Goal: Find specific page/section: Find specific page/section

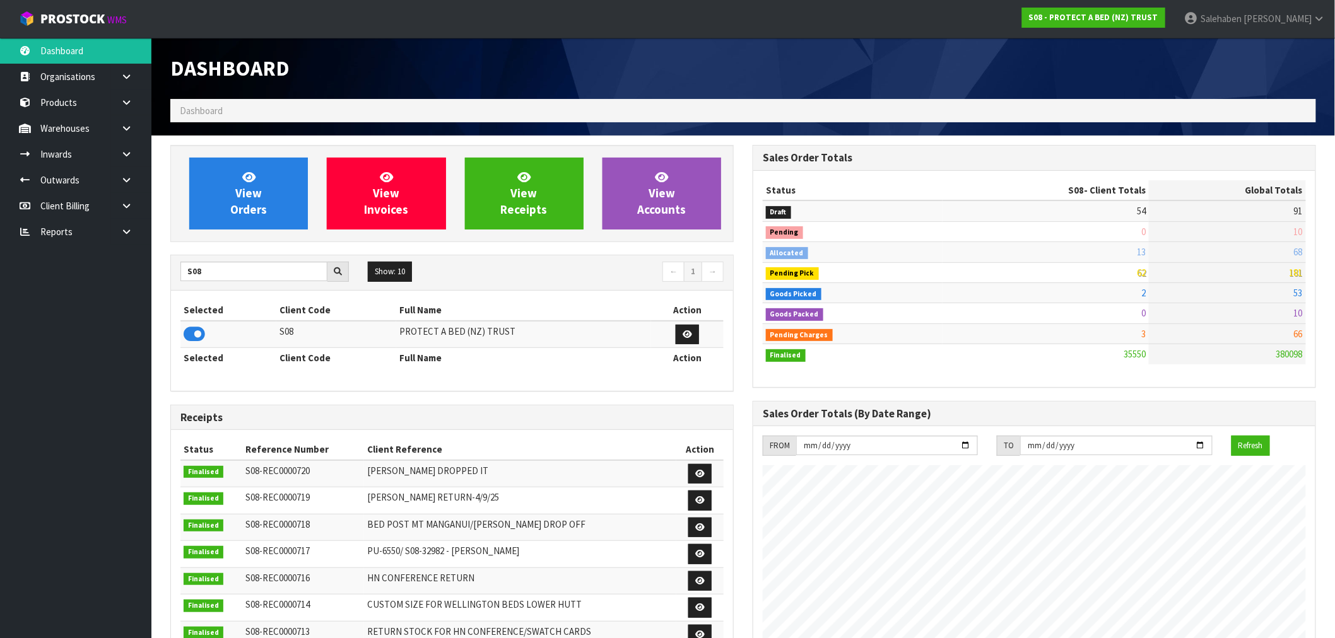
scroll to position [956, 582]
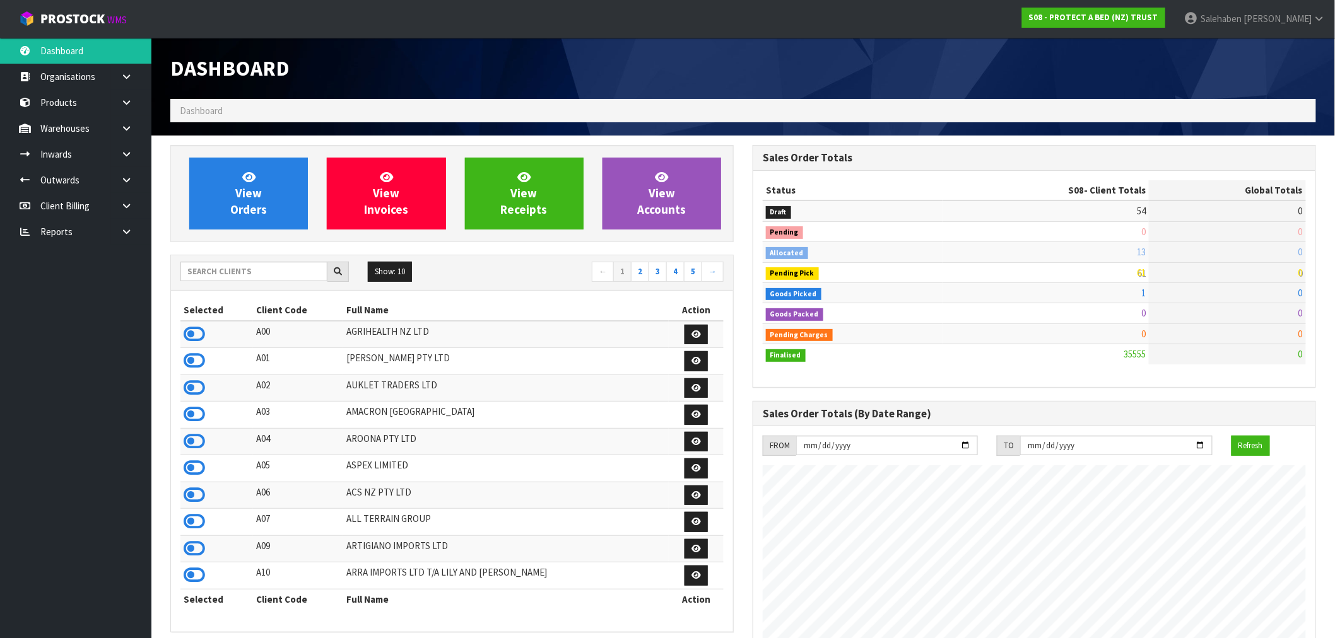
scroll to position [956, 582]
click at [235, 274] on input "text" at bounding box center [253, 272] width 147 height 20
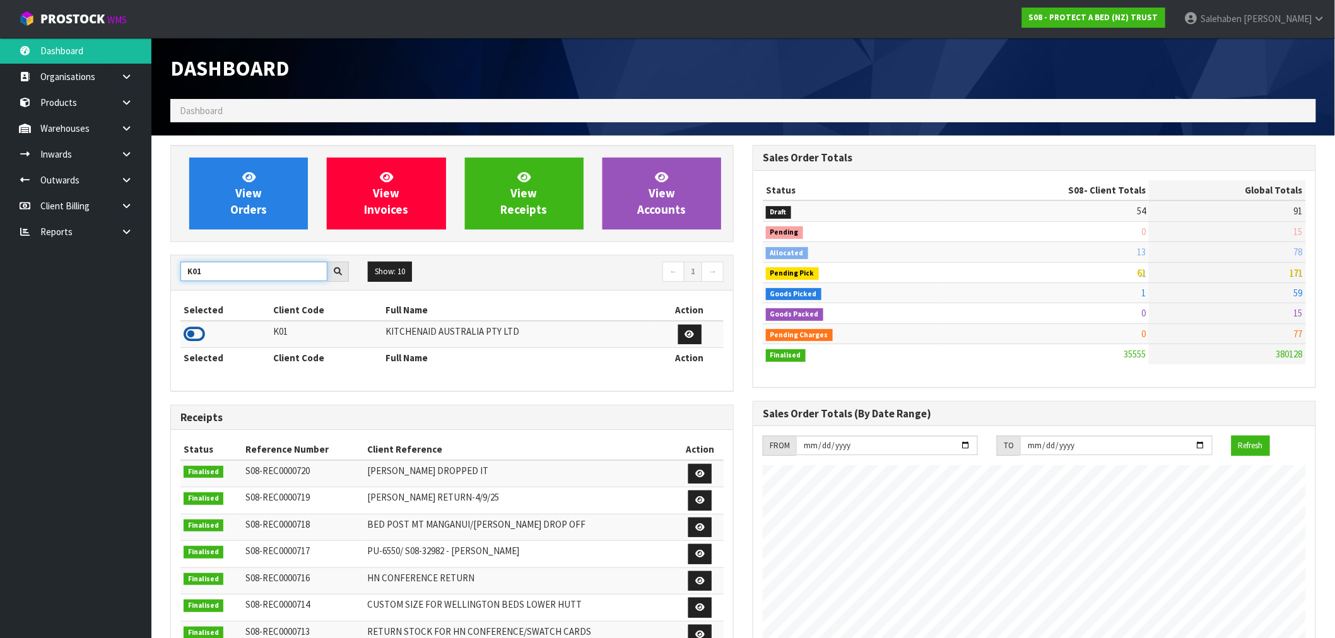
type input "K01"
click at [194, 329] on icon at bounding box center [194, 334] width 21 height 19
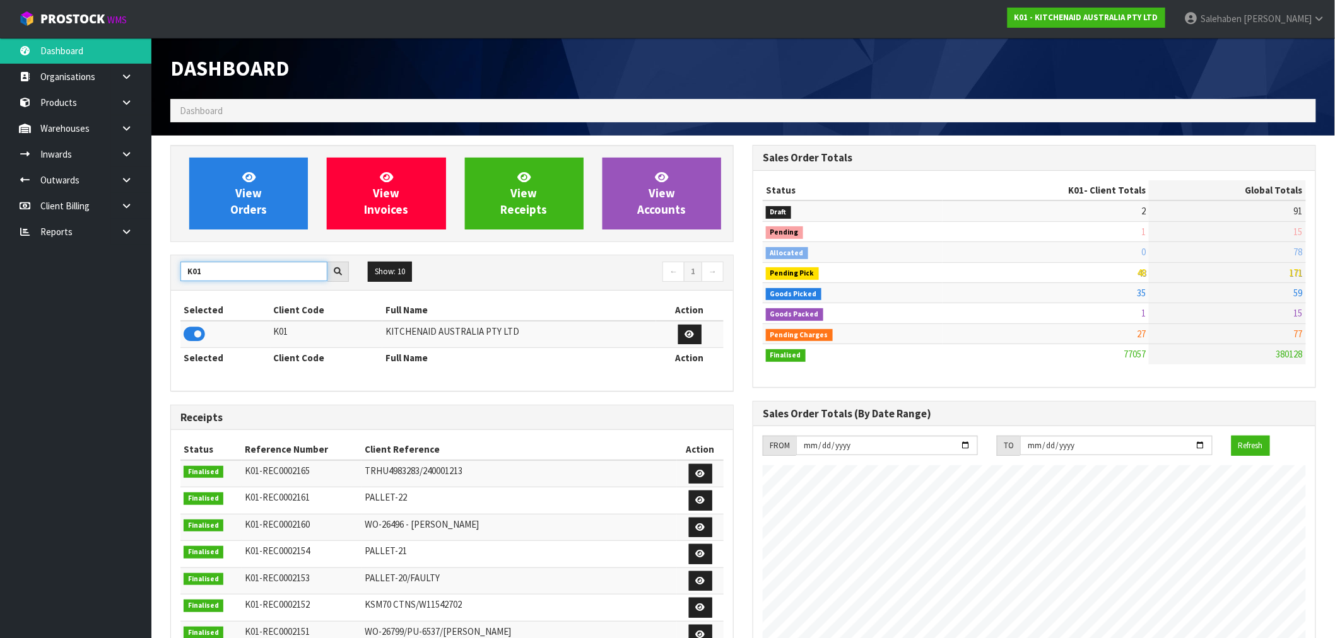
drag, startPoint x: 211, startPoint y: 274, endPoint x: 139, endPoint y: 272, distance: 72.0
click at [139, 273] on body "Toggle navigation ProStock WMS K01 - KITCHENAID AUSTRALIA PTY LTD Salehaben Pat…" at bounding box center [667, 319] width 1335 height 638
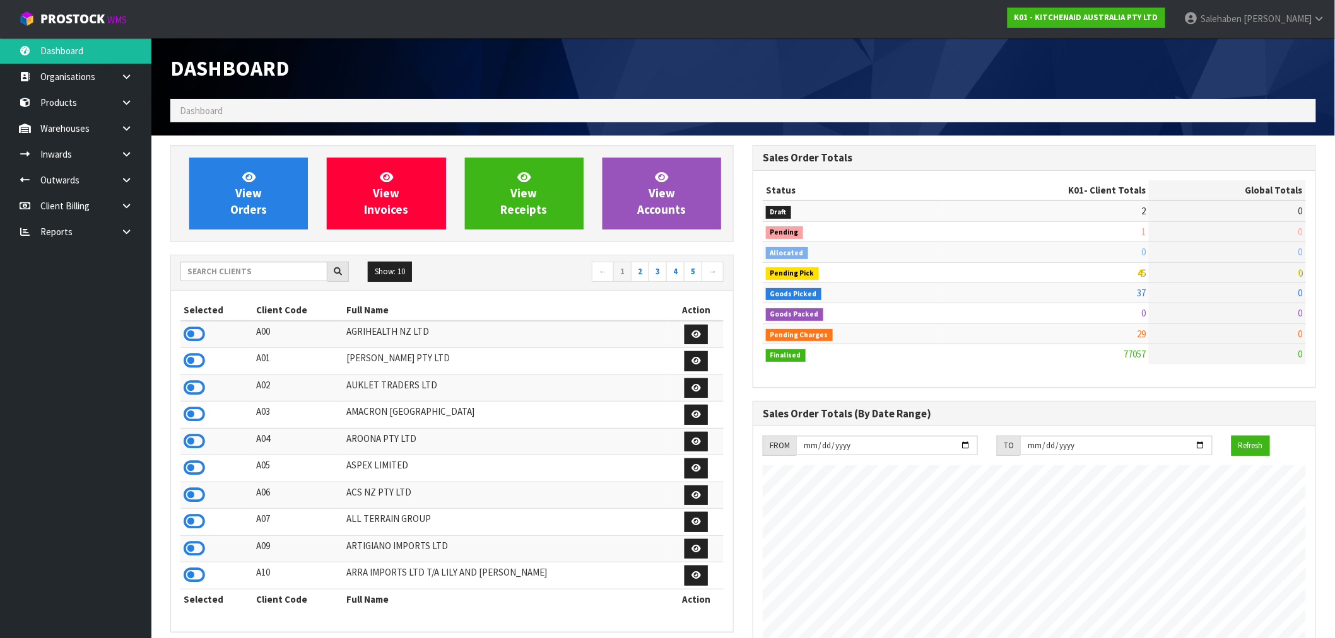
scroll to position [956, 582]
click at [242, 271] on input "text" at bounding box center [253, 272] width 147 height 20
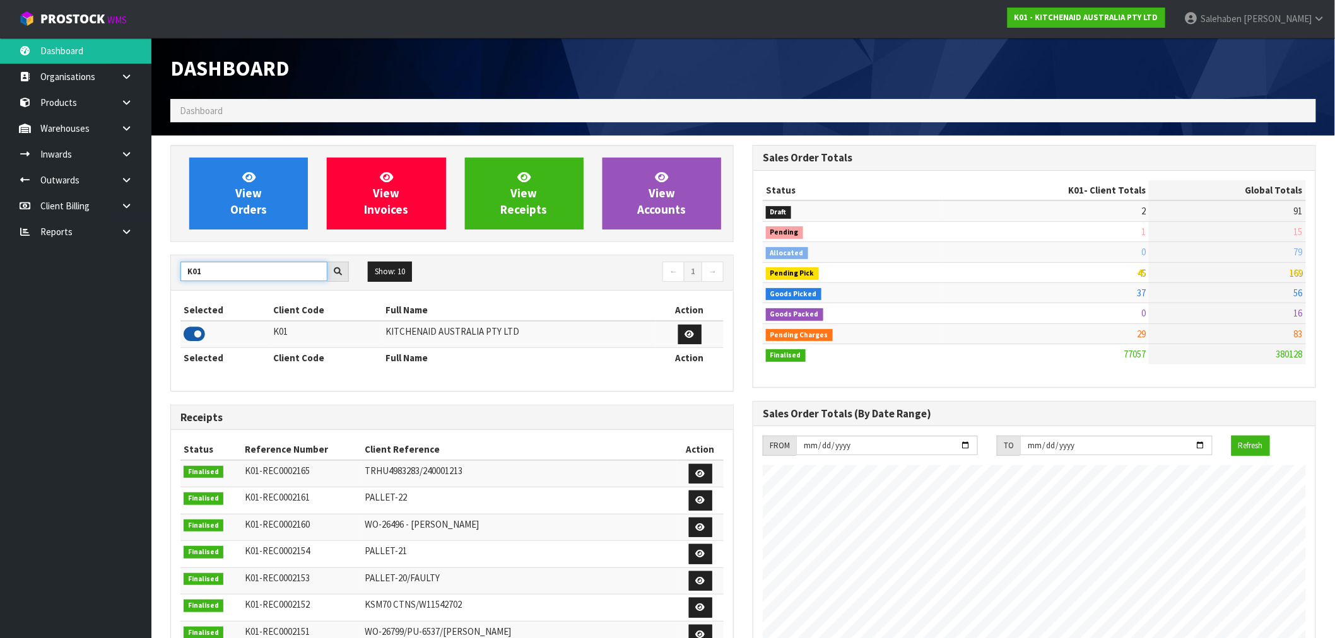
type input "K01"
click at [192, 330] on icon at bounding box center [194, 334] width 21 height 19
click at [192, 332] on icon at bounding box center [194, 334] width 21 height 19
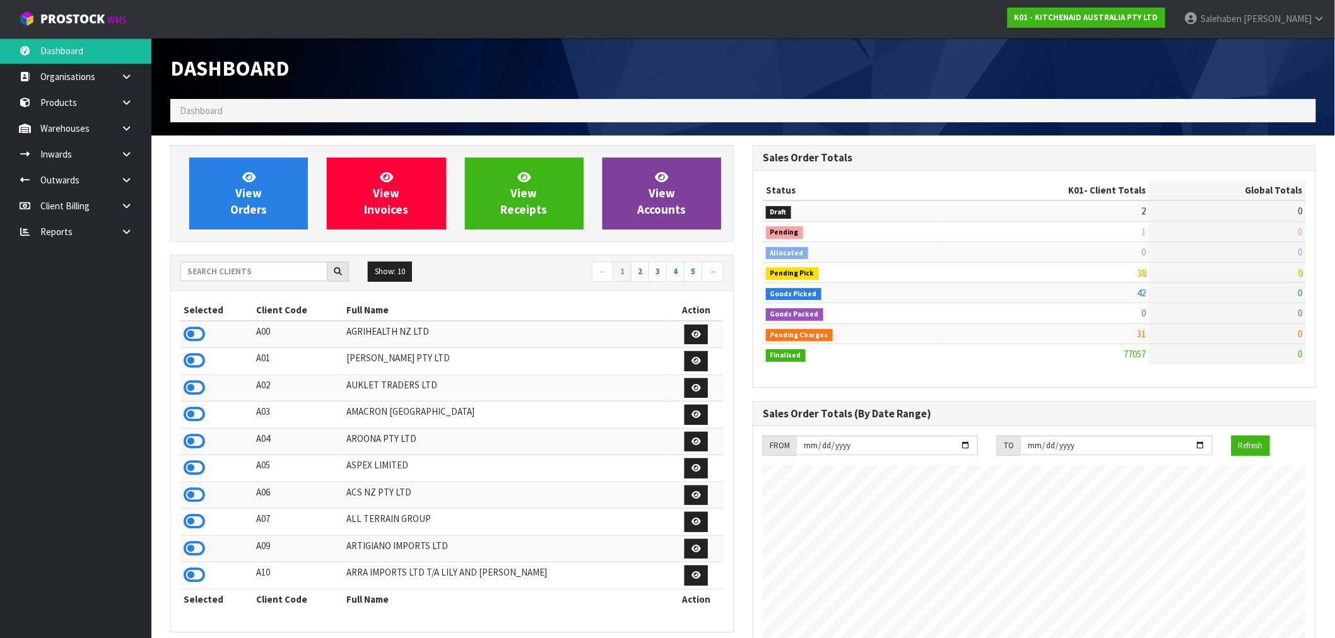
scroll to position [956, 582]
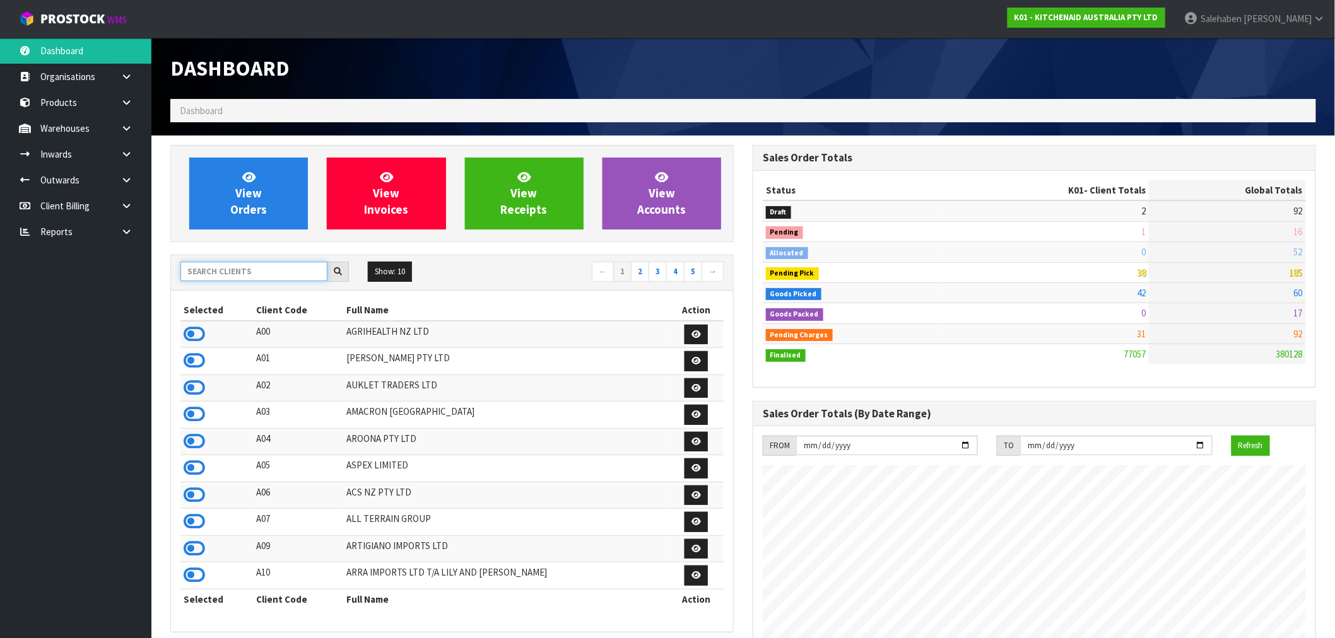
drag, startPoint x: 406, startPoint y: 72, endPoint x: 240, endPoint y: 266, distance: 255.9
click at [238, 274] on input "text" at bounding box center [253, 272] width 147 height 20
click at [240, 264] on input "text" at bounding box center [253, 272] width 147 height 20
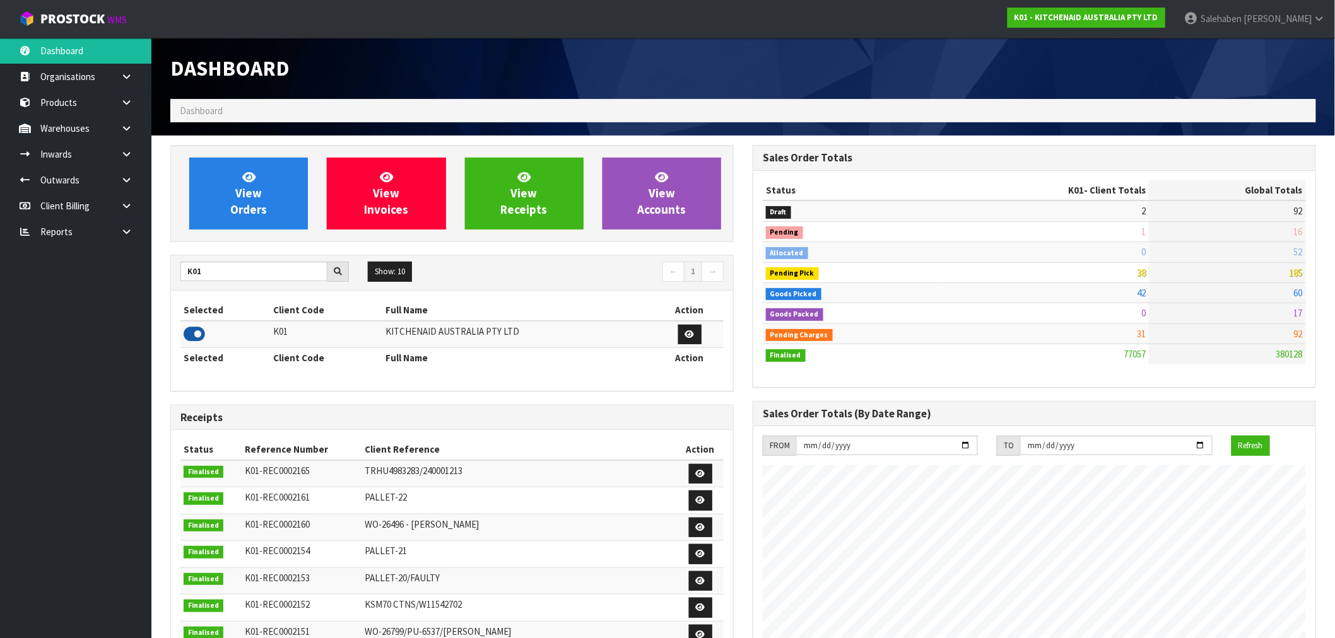
click at [193, 328] on icon at bounding box center [194, 334] width 21 height 19
drag, startPoint x: 206, startPoint y: 269, endPoint x: 187, endPoint y: 274, distance: 20.2
click at [187, 274] on input "K01" at bounding box center [253, 272] width 147 height 20
click at [196, 333] on icon at bounding box center [194, 334] width 21 height 19
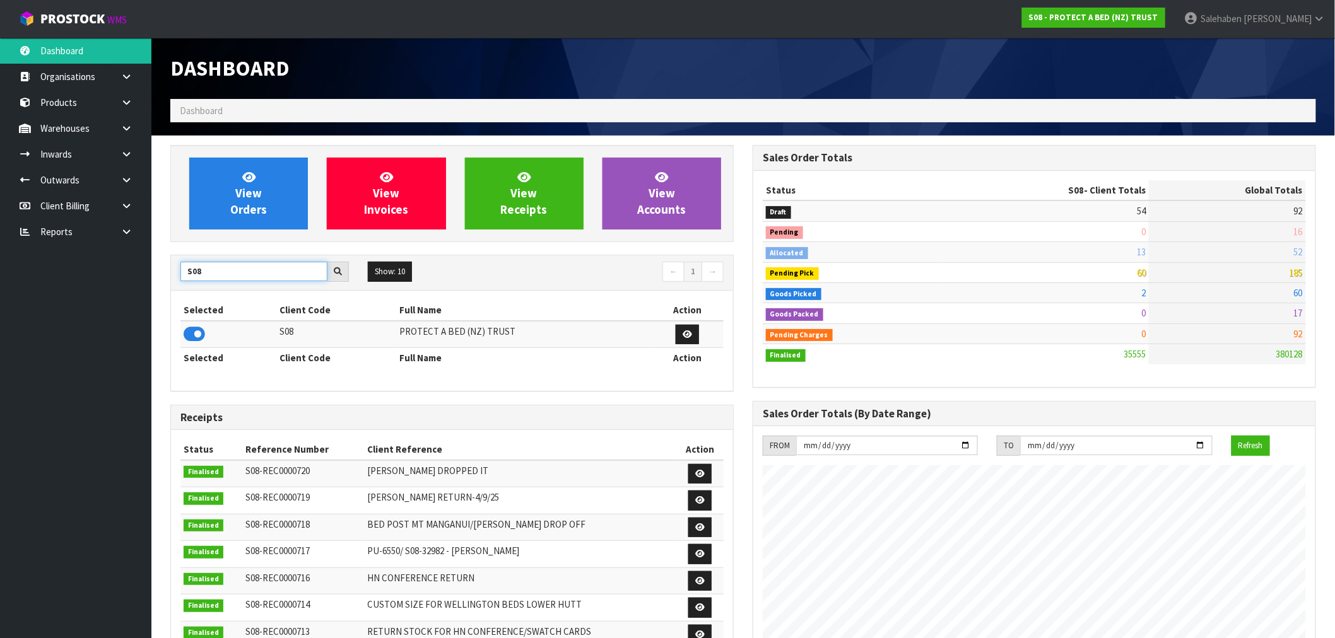
drag, startPoint x: 209, startPoint y: 273, endPoint x: 131, endPoint y: 281, distance: 78.0
click at [138, 279] on body "Toggle navigation ProStock WMS S08 - PROTECT A BED (NZ) TRUST Salehaben Patel L…" at bounding box center [667, 319] width 1335 height 638
type input "C11"
click at [197, 337] on icon at bounding box center [194, 334] width 21 height 19
drag, startPoint x: 210, startPoint y: 274, endPoint x: 21, endPoint y: 286, distance: 189.6
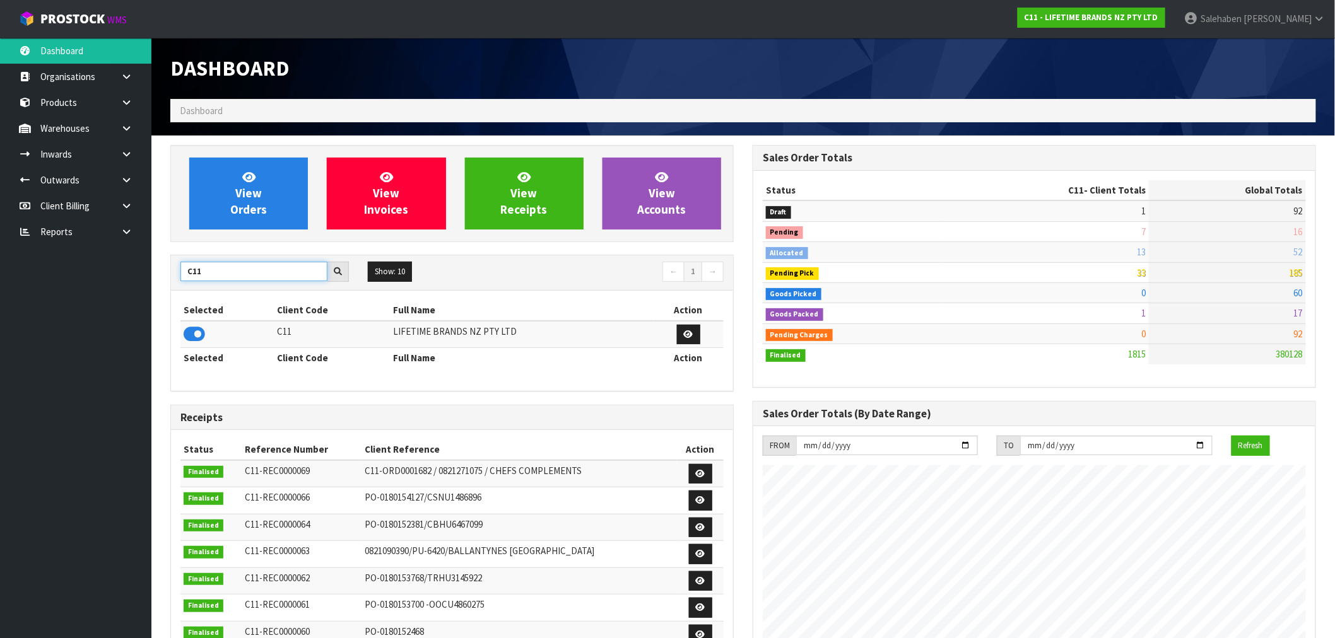
click at [53, 287] on body "Toggle navigation ProStock WMS C11 - LIFETIME BRANDS NZ PTY LTD Salehaben Patel…" at bounding box center [667, 319] width 1335 height 638
